Goal: Ask a question

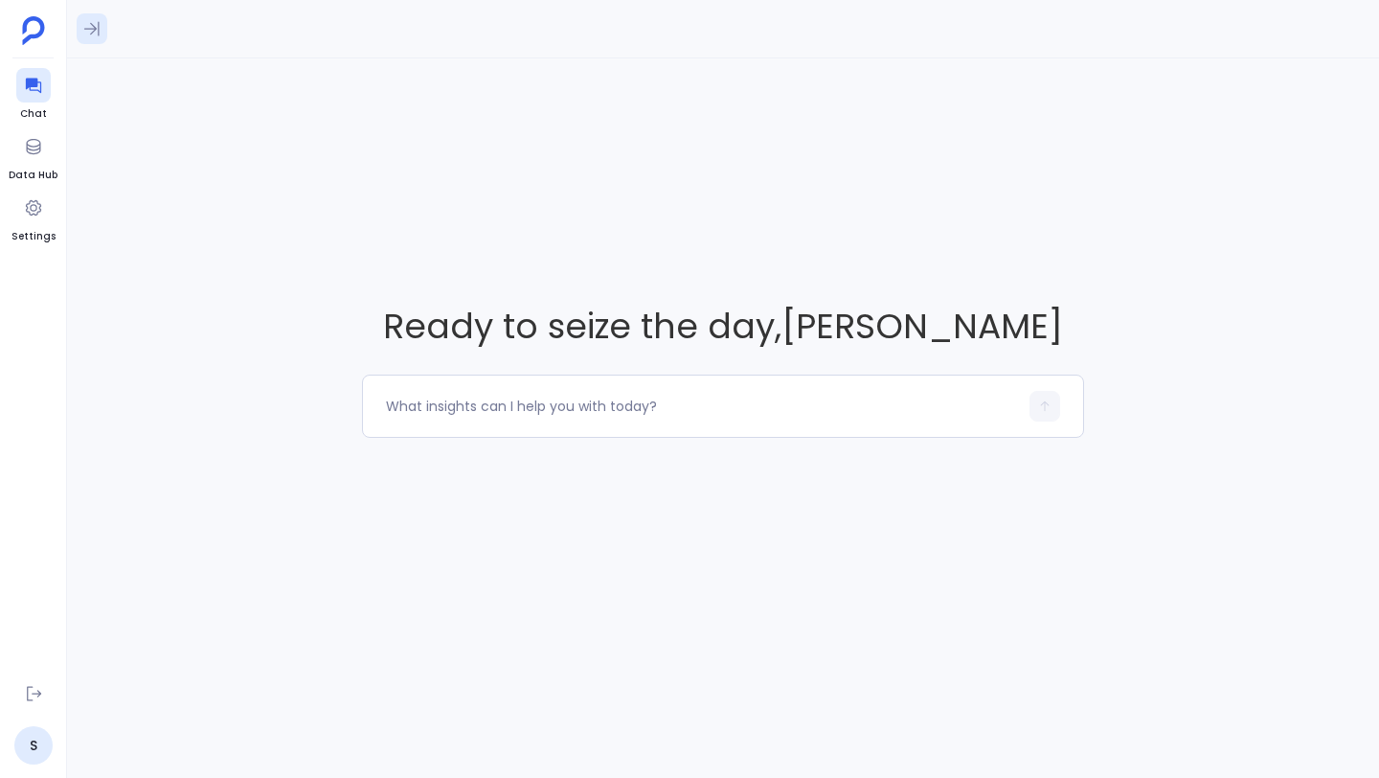
click at [80, 29] on button at bounding box center [92, 28] width 31 height 31
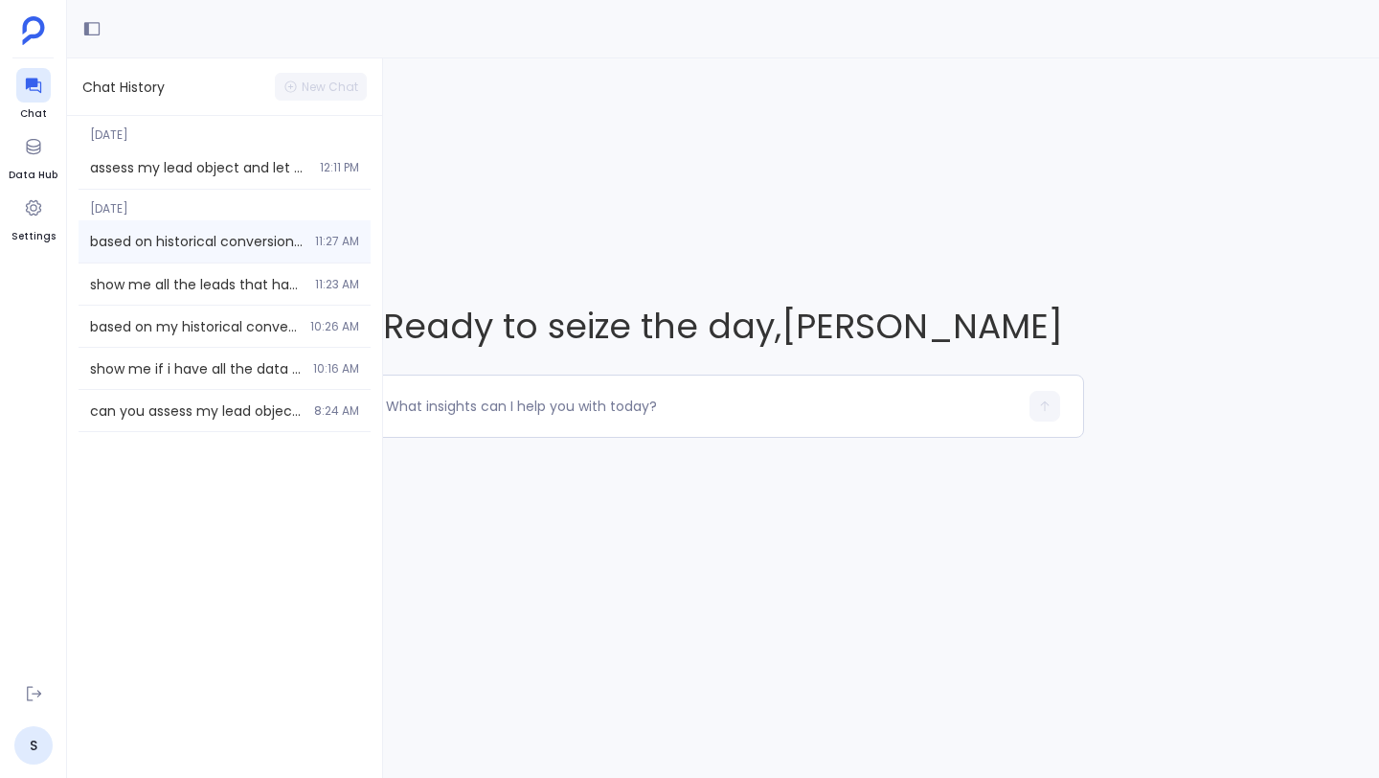
click at [166, 229] on div "based on historical conversions in [DATE] and closed won ARR I am trying to tri…" at bounding box center [225, 241] width 292 height 42
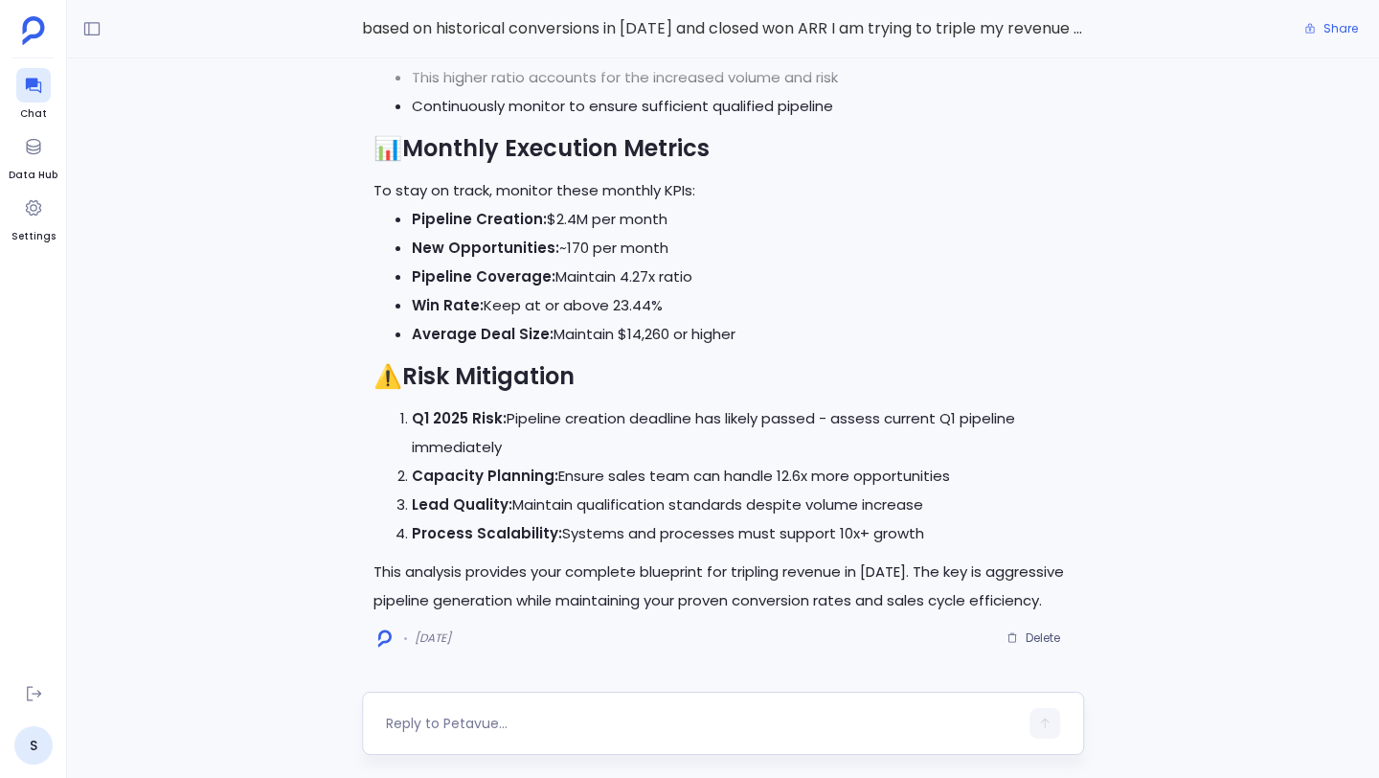
click at [515, 722] on textarea at bounding box center [702, 723] width 632 height 19
click at [489, 726] on textarea "What should by target pipeline" at bounding box center [702, 723] width 632 height 19
click at [607, 719] on textarea "What should my target pipeline" at bounding box center [702, 723] width 632 height 19
type textarea "What should my target pipeline be if i increase my conversion rate by 2%"
click at [1056, 726] on button "button" at bounding box center [1045, 723] width 31 height 31
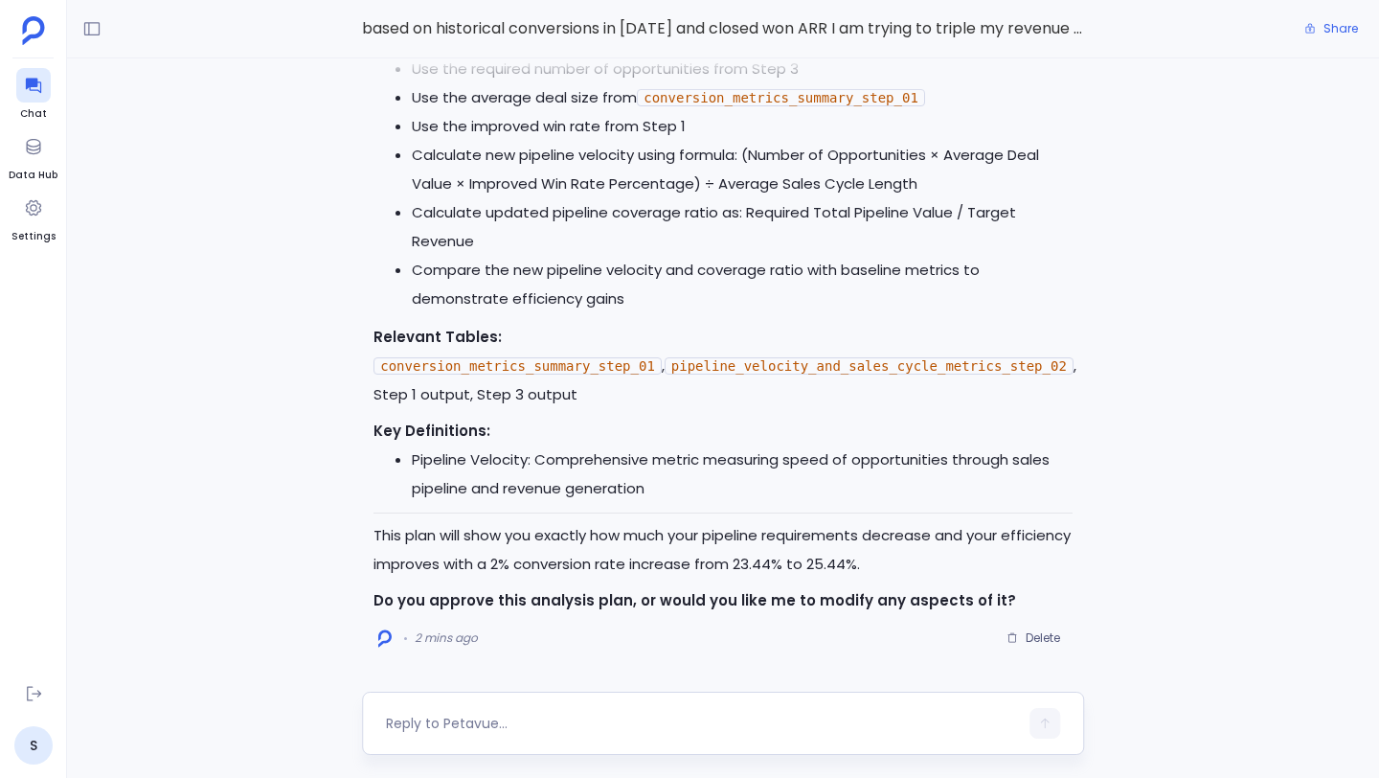
click at [543, 718] on textarea at bounding box center [702, 723] width 632 height 19
type textarea "approve"
click at [1048, 723] on icon "button" at bounding box center [1044, 722] width 13 height 13
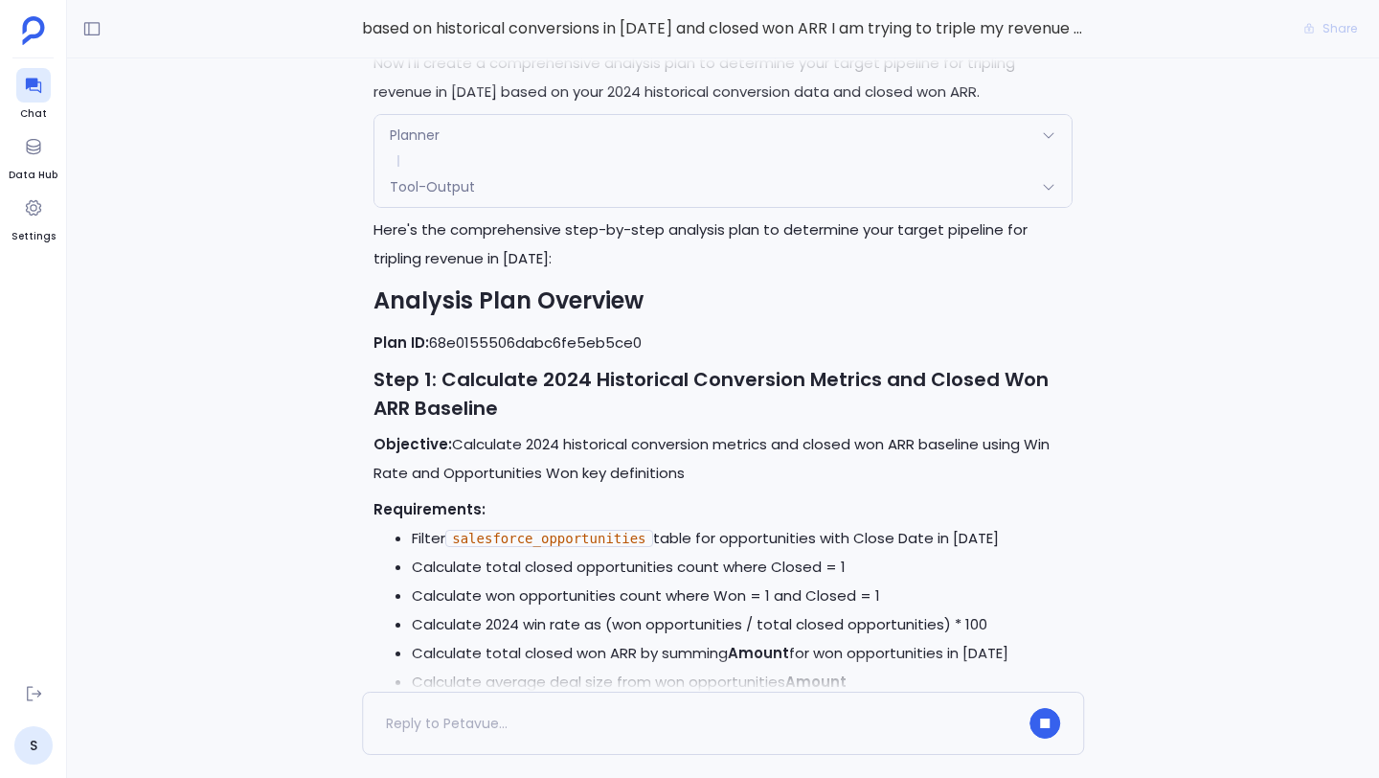
scroll to position [-7721, 0]
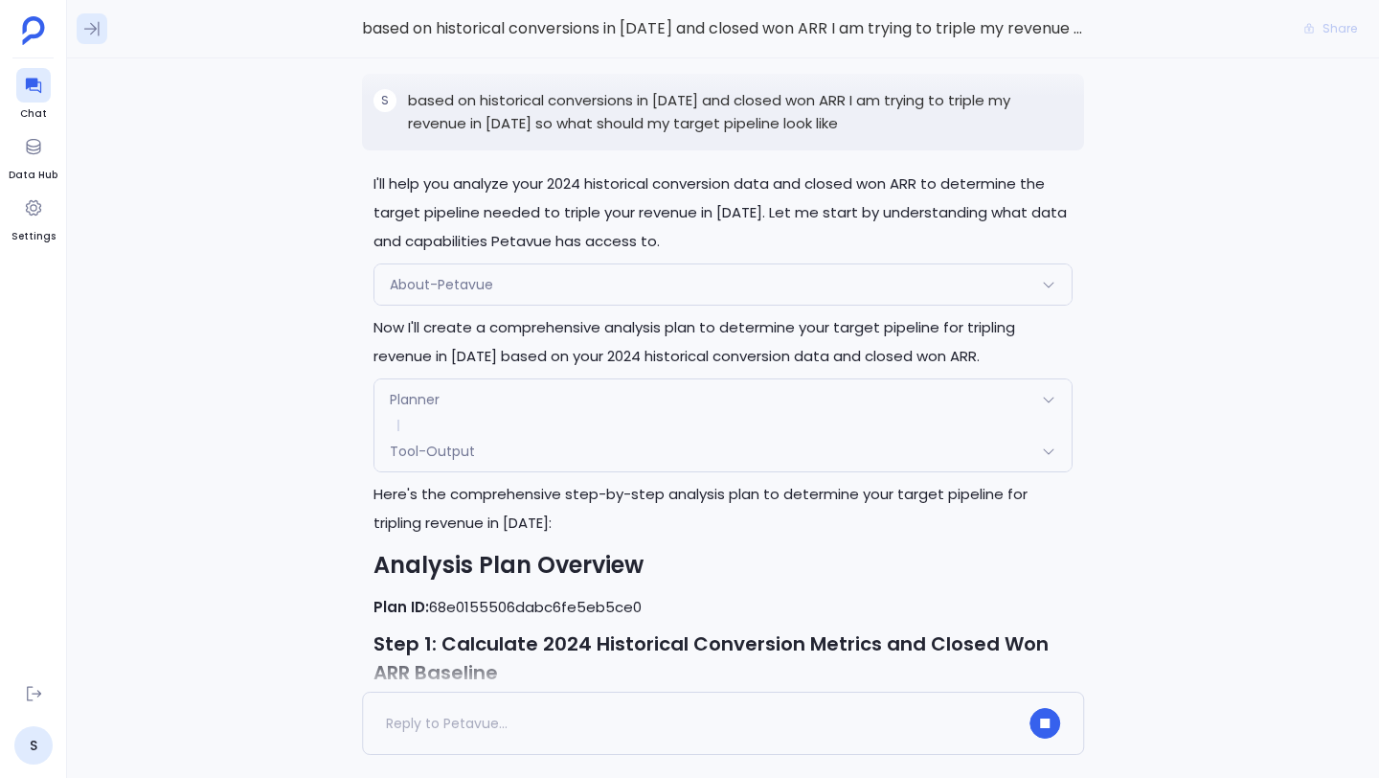
click at [92, 23] on icon at bounding box center [91, 28] width 19 height 19
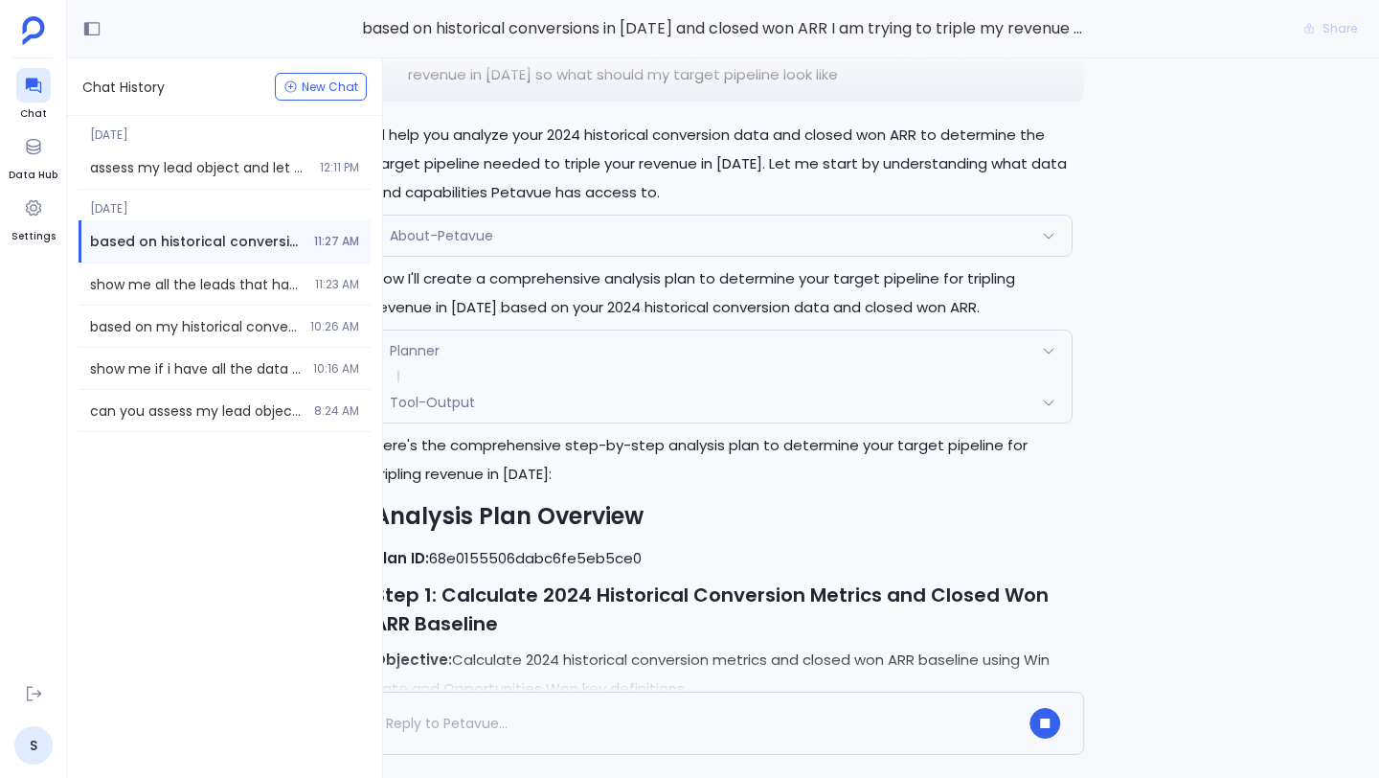
scroll to position [-8464, 0]
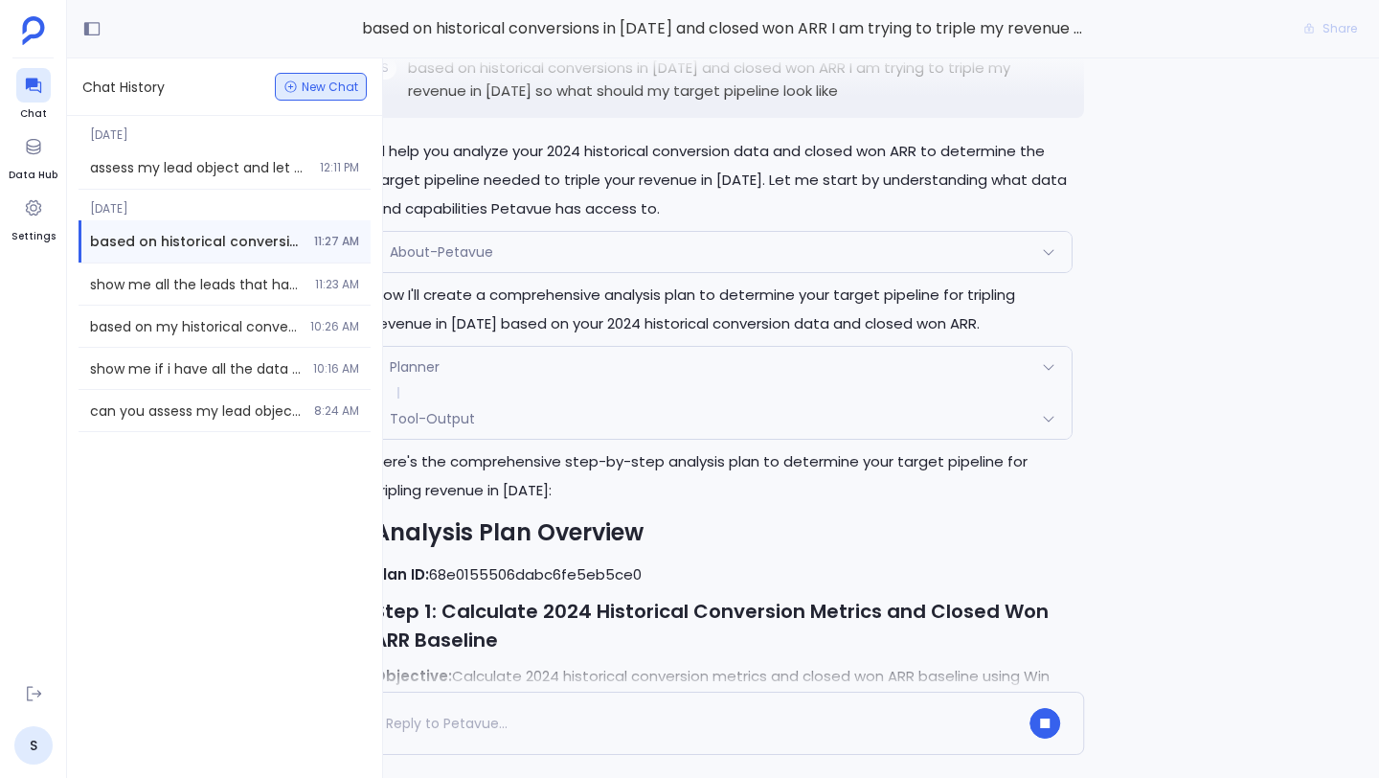
click at [303, 81] on span "New Chat" at bounding box center [330, 86] width 57 height 11
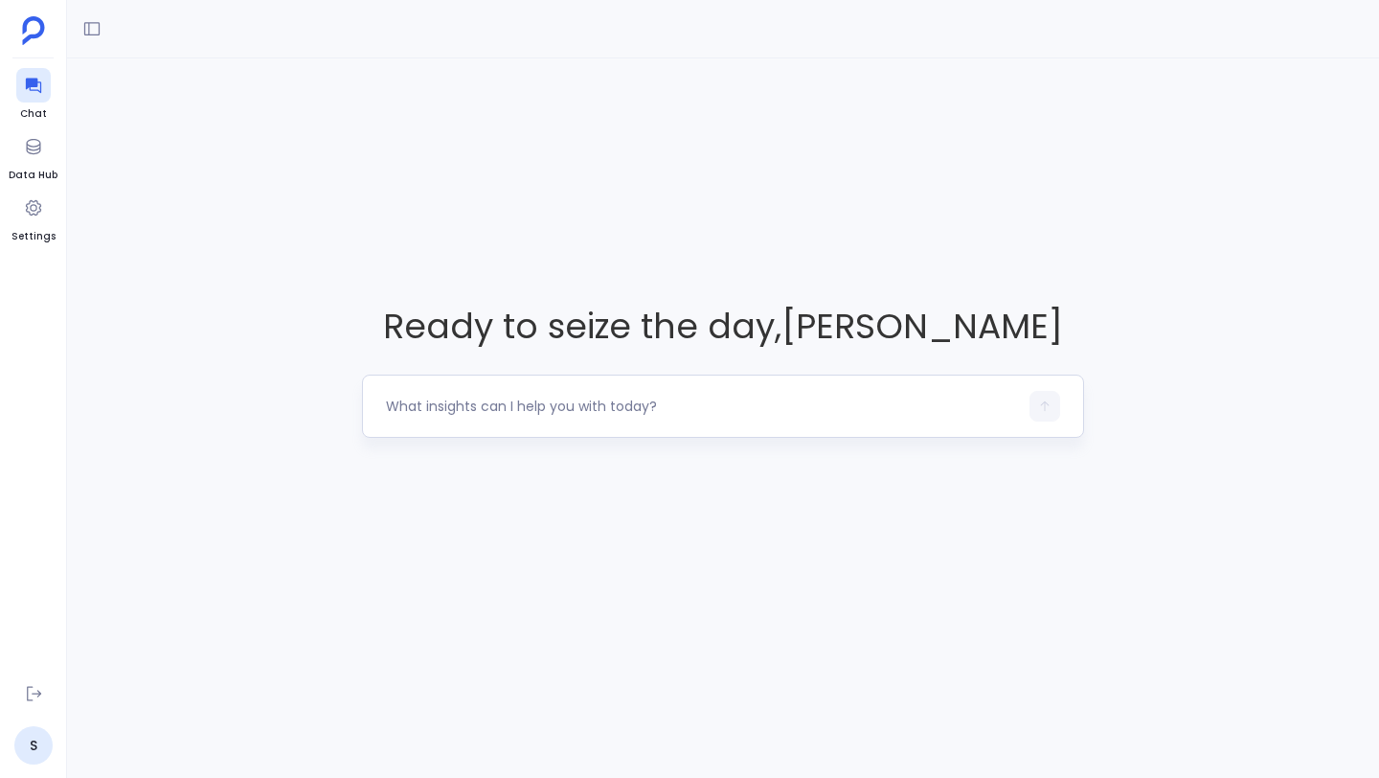
click at [602, 402] on textarea at bounding box center [702, 406] width 632 height 19
type textarea "s"
type textarea "Assess my opportunity data and see if I can create an Enterprise segment conver…"
click at [1045, 408] on icon "button" at bounding box center [1044, 405] width 13 height 13
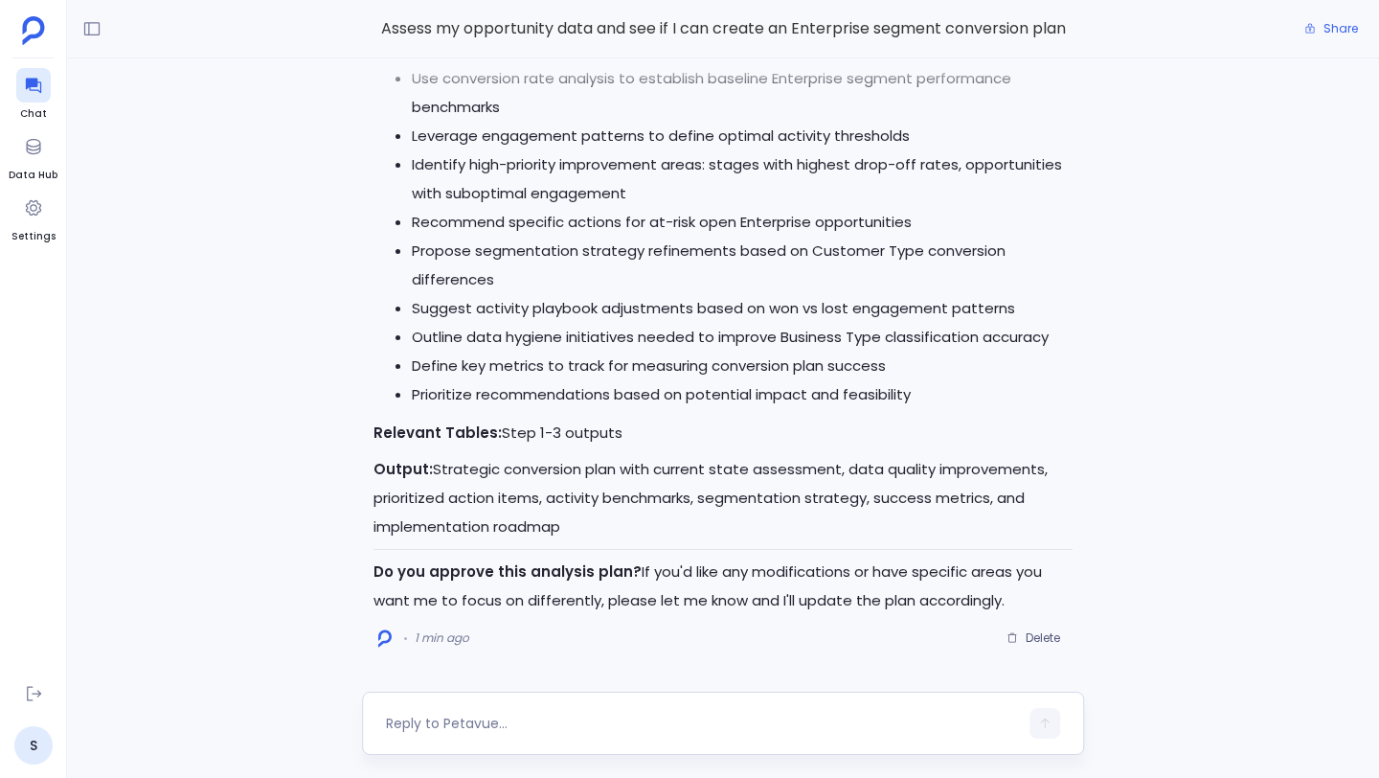
click at [540, 706] on div at bounding box center [723, 723] width 722 height 63
click at [530, 720] on textarea at bounding box center [702, 723] width 632 height 19
type textarea "approve"
click at [1050, 721] on icon "button" at bounding box center [1044, 722] width 13 height 13
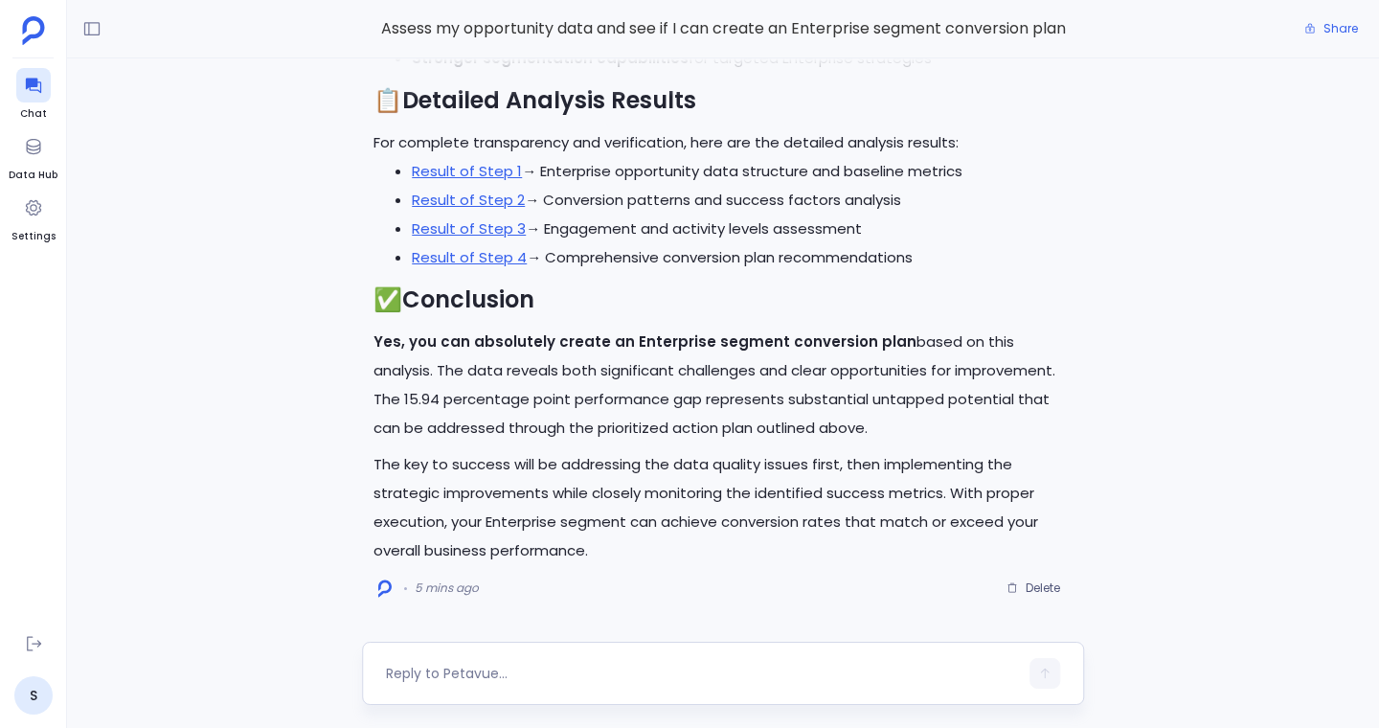
click at [460, 668] on textarea at bounding box center [702, 673] width 632 height 19
type textarea "a"
type textarea "can you show what the fill rates are for industry at the account level"
click at [1033, 671] on button "button" at bounding box center [1045, 673] width 31 height 31
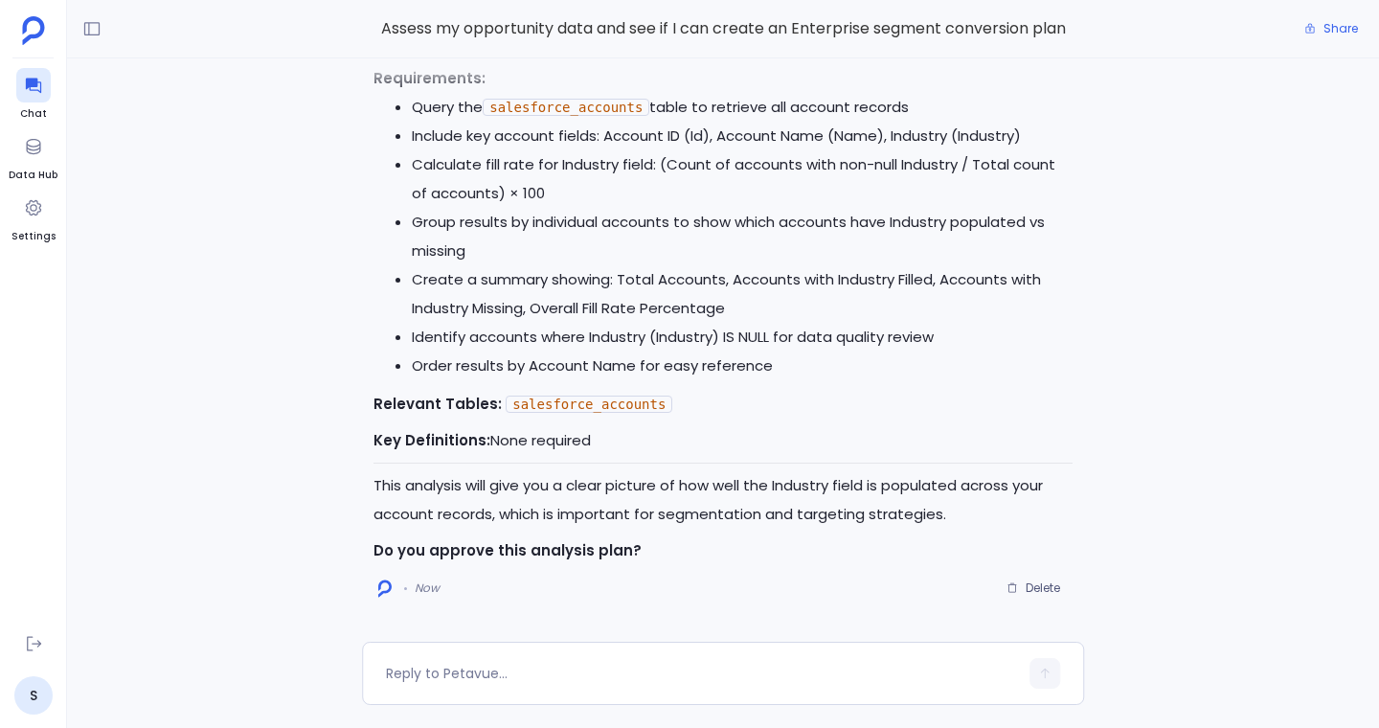
click at [678, 676] on textarea at bounding box center [702, 673] width 632 height 19
type textarea "approve"
click at [1038, 672] on icon "button" at bounding box center [1044, 673] width 13 height 13
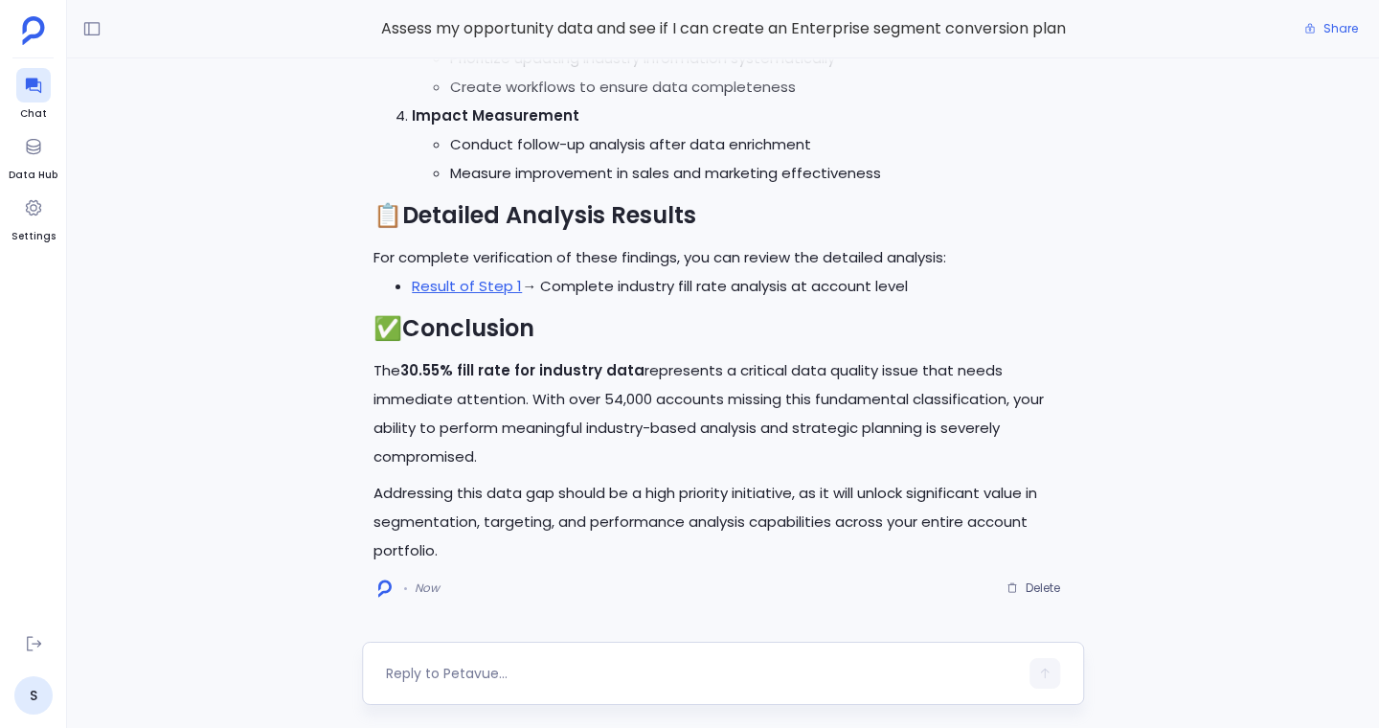
click at [668, 671] on textarea at bounding box center [702, 673] width 632 height 19
type textarea "c"
type textarea "now tell what was the conversion for enterprise in [DATE] to closed won"
click at [1040, 672] on icon "button" at bounding box center [1044, 673] width 13 height 13
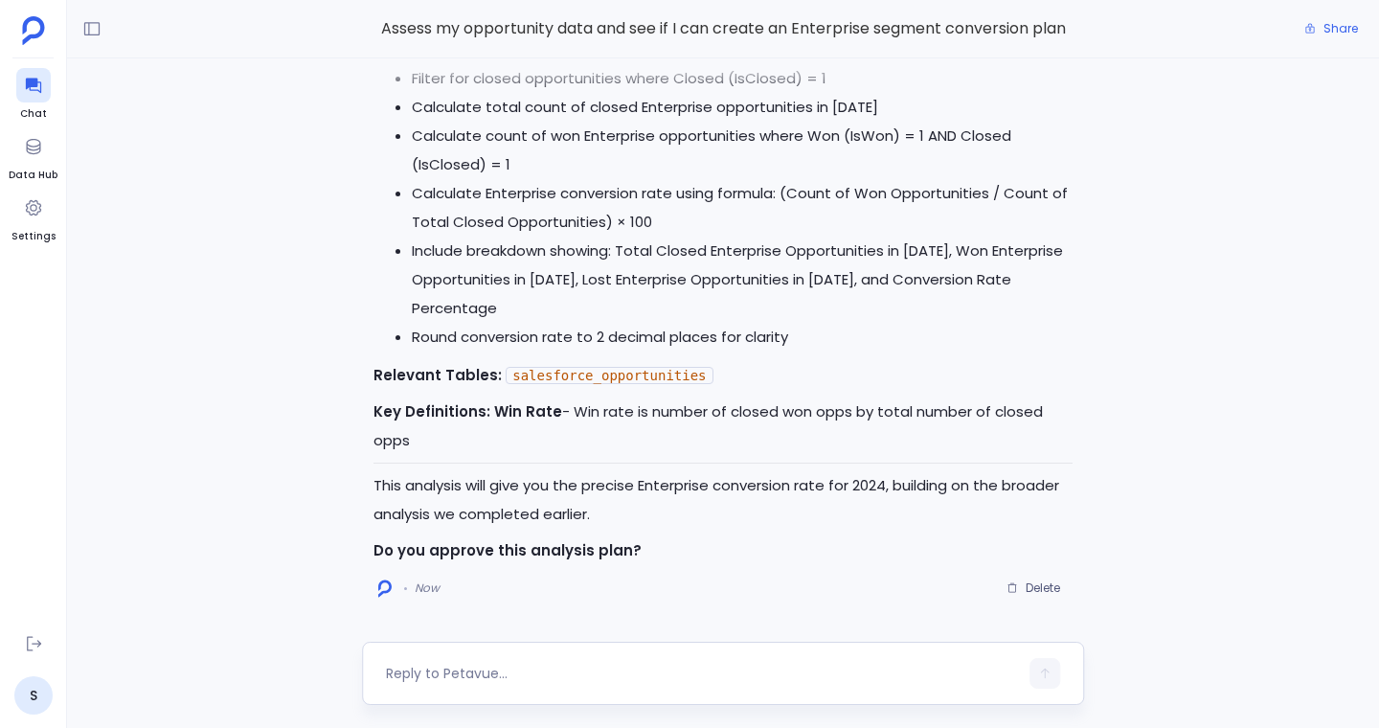
click at [734, 683] on div at bounding box center [702, 673] width 632 height 31
click at [734, 674] on textarea at bounding box center [702, 673] width 632 height 19
type textarea "approve"
click at [1048, 669] on icon "button" at bounding box center [1044, 673] width 13 height 13
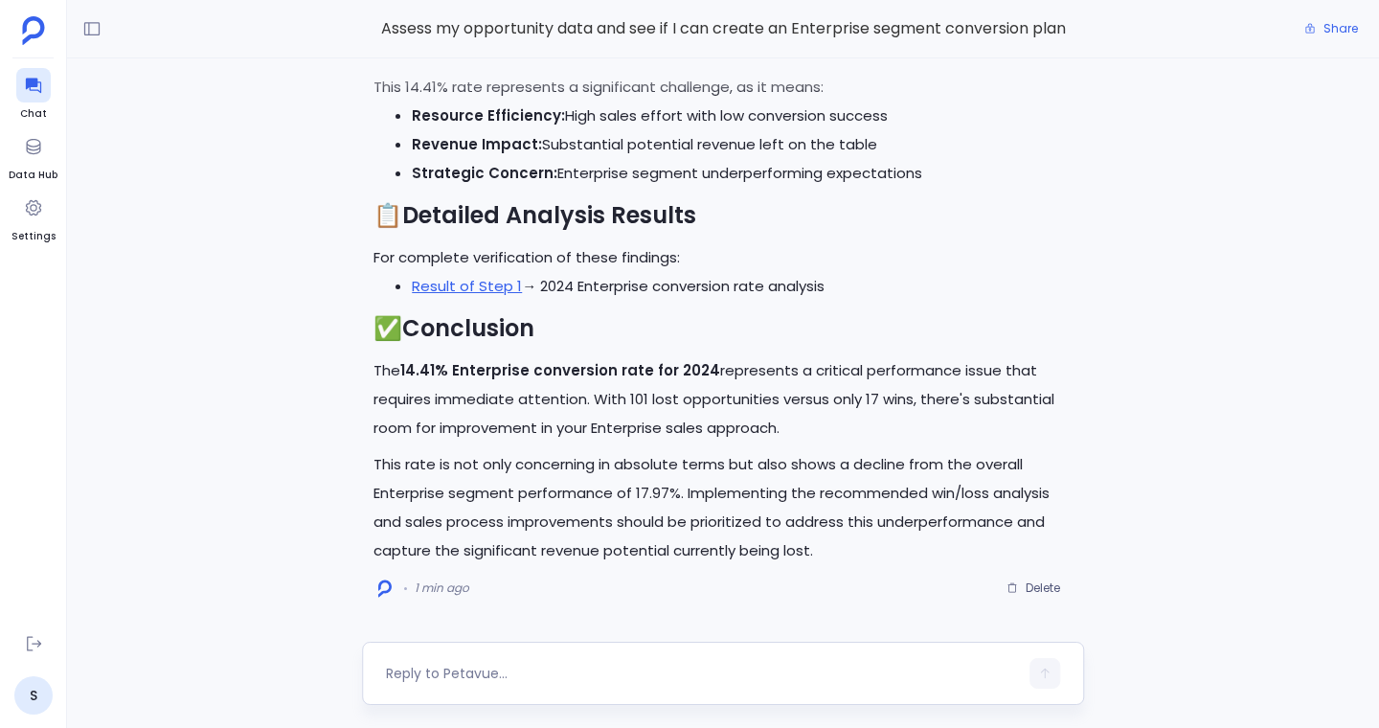
click at [581, 670] on textarea at bounding box center [702, 673] width 632 height 19
type textarea "what was the winning path for these closed won deals"
click at [1050, 664] on button "button" at bounding box center [1045, 673] width 31 height 31
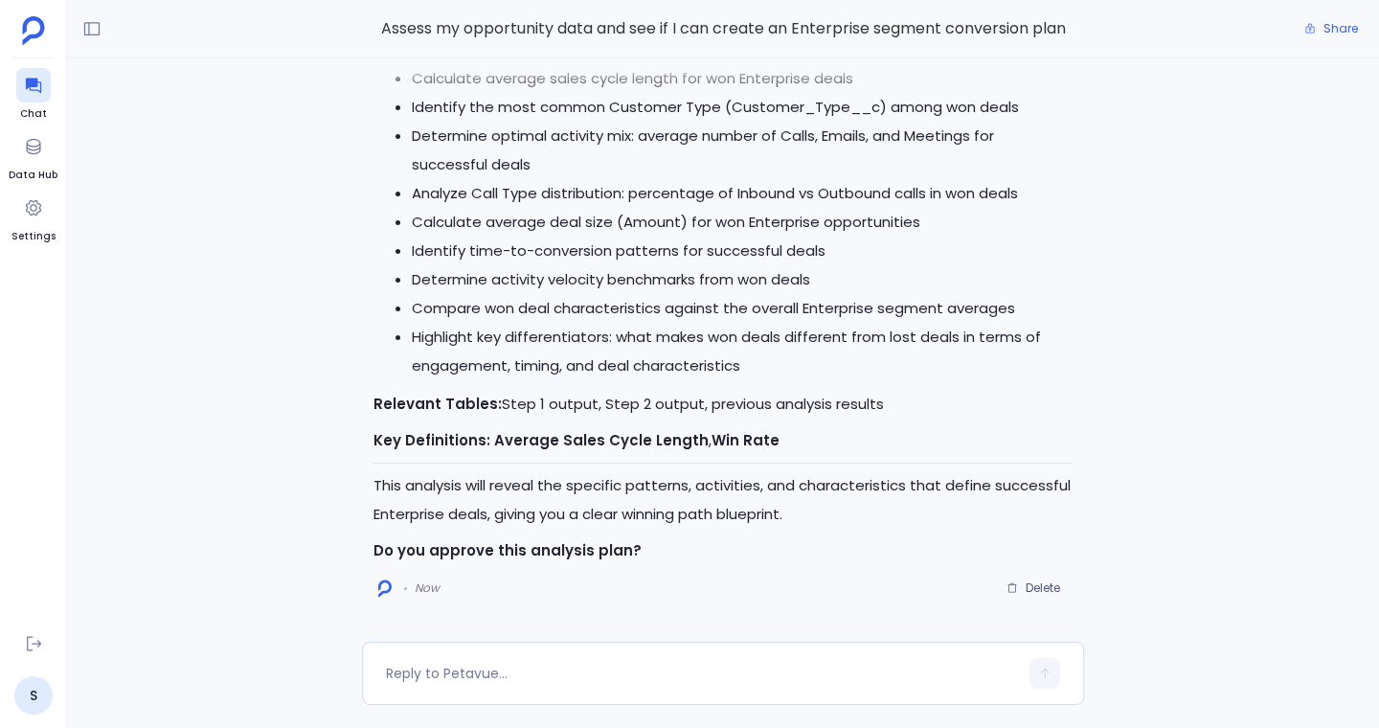
click at [774, 673] on textarea at bounding box center [702, 673] width 632 height 19
type textarea "approve"
click at [1051, 674] on icon "button" at bounding box center [1044, 673] width 13 height 13
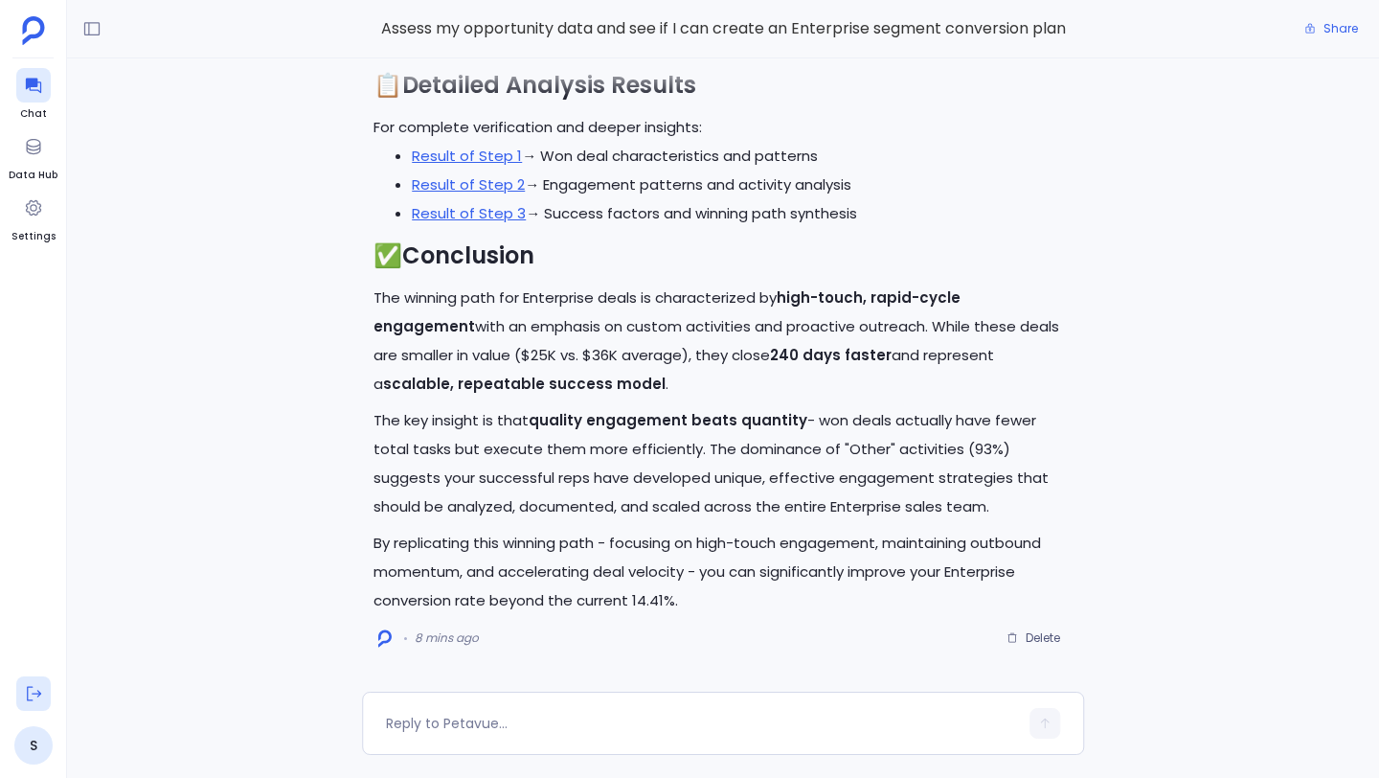
click at [20, 687] on button at bounding box center [33, 693] width 34 height 34
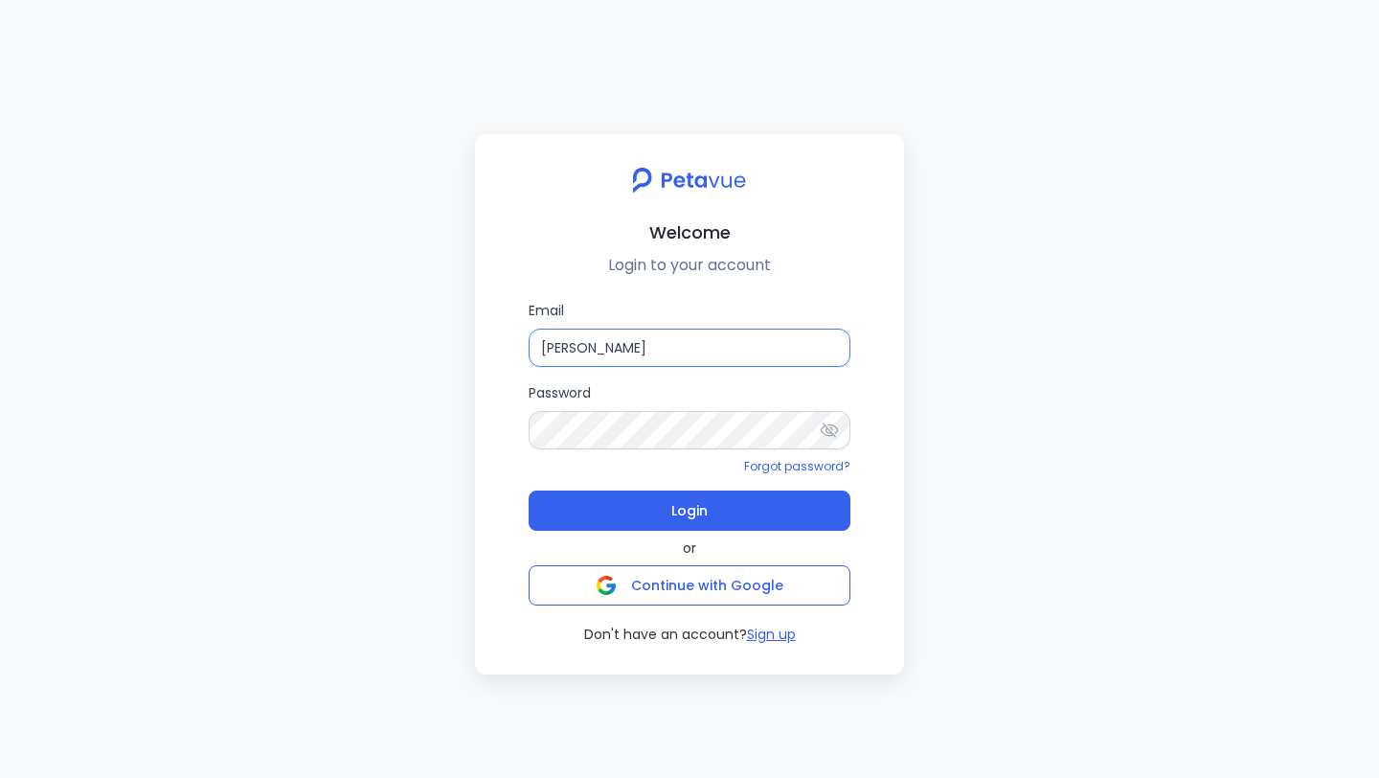
drag, startPoint x: 668, startPoint y: 349, endPoint x: 558, endPoint y: 345, distance: 109.3
click at [558, 345] on input "[PERSON_NAME]" at bounding box center [690, 348] width 322 height 38
type input "S"
paste input "[EMAIL_ADDRESS][DOMAIN_NAME]"
type input "[EMAIL_ADDRESS][DOMAIN_NAME]"
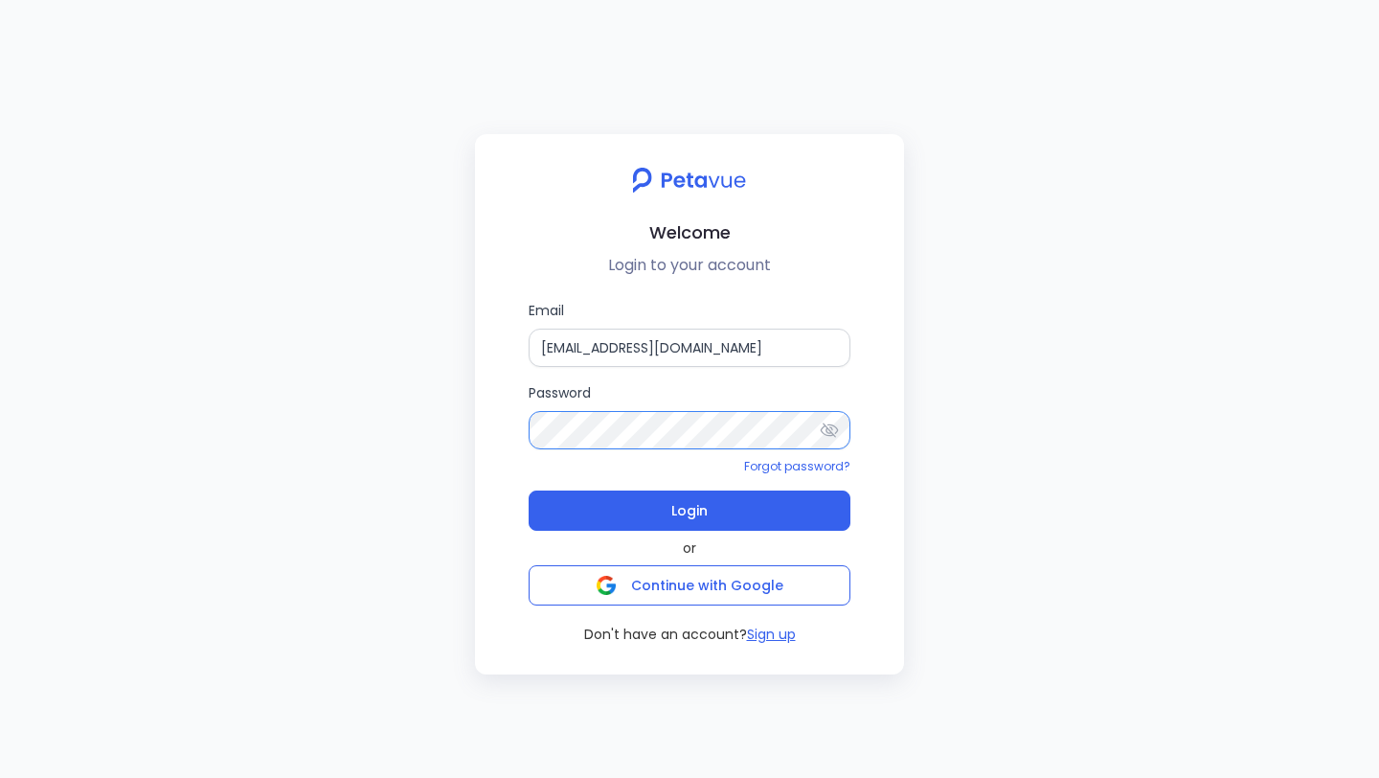
click at [494, 424] on div "Email [EMAIL_ADDRESS][DOMAIN_NAME] Password Forgot password? Login or Continue …" at bounding box center [689, 472] width 398 height 344
click at [873, 386] on div "Email [EMAIL_ADDRESS][DOMAIN_NAME] Password Forgot password? Login or Continue …" at bounding box center [689, 472] width 398 height 344
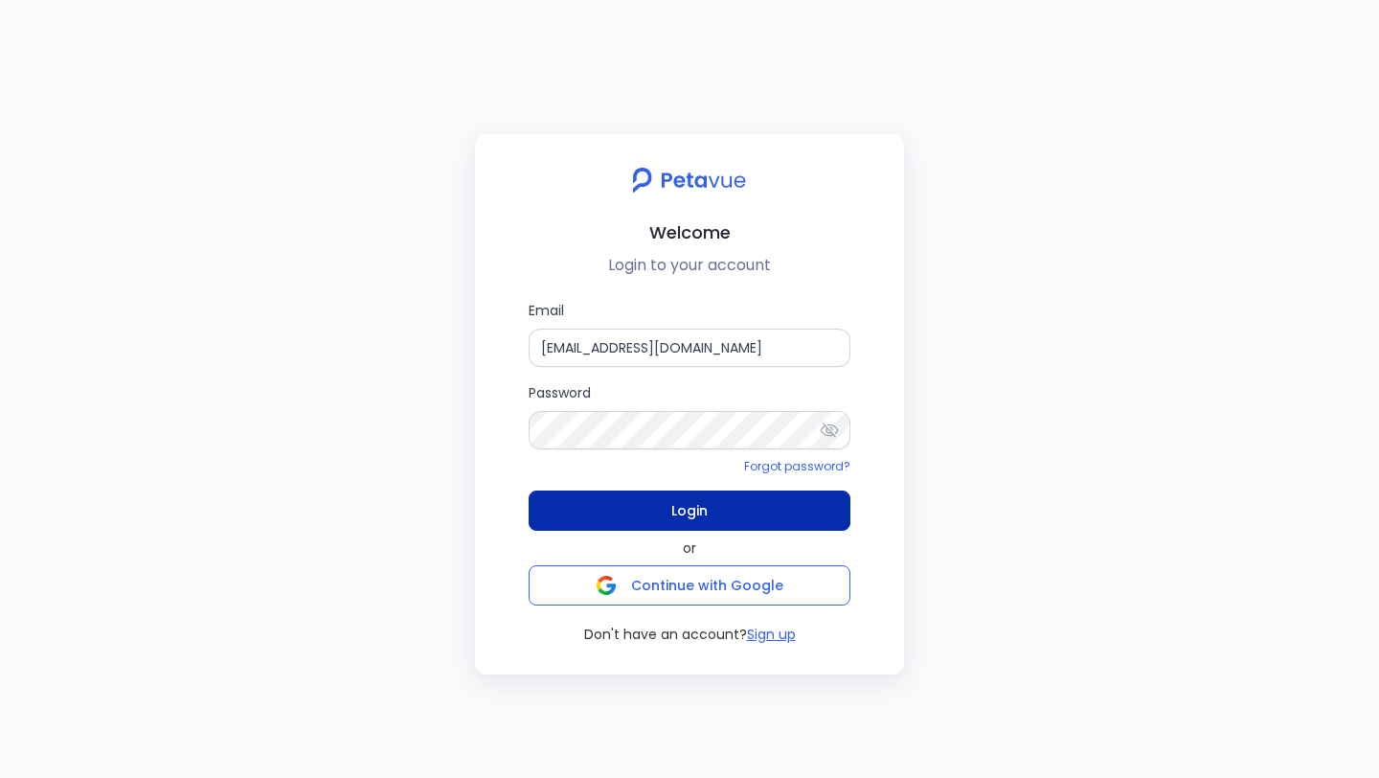
click at [764, 509] on button "Login" at bounding box center [690, 510] width 322 height 40
